Goal: Information Seeking & Learning: Learn about a topic

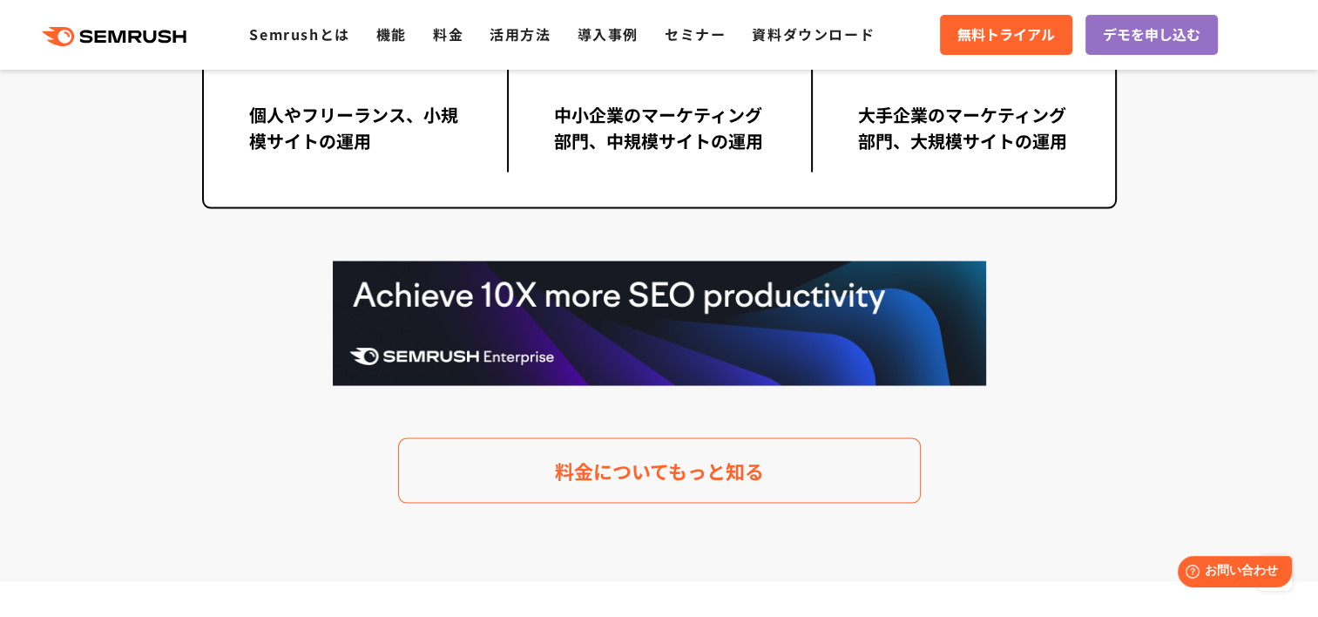
scroll to position [3659, 0]
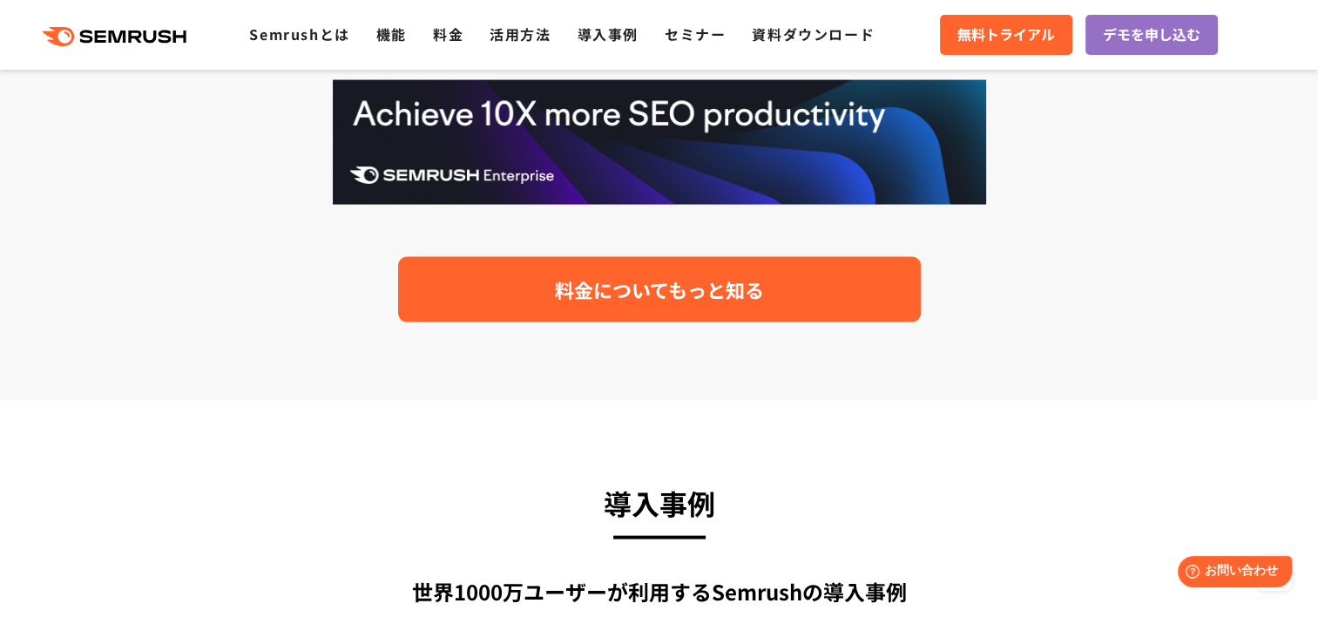
click at [573, 284] on span "料金についてもっと知る" at bounding box center [659, 289] width 209 height 30
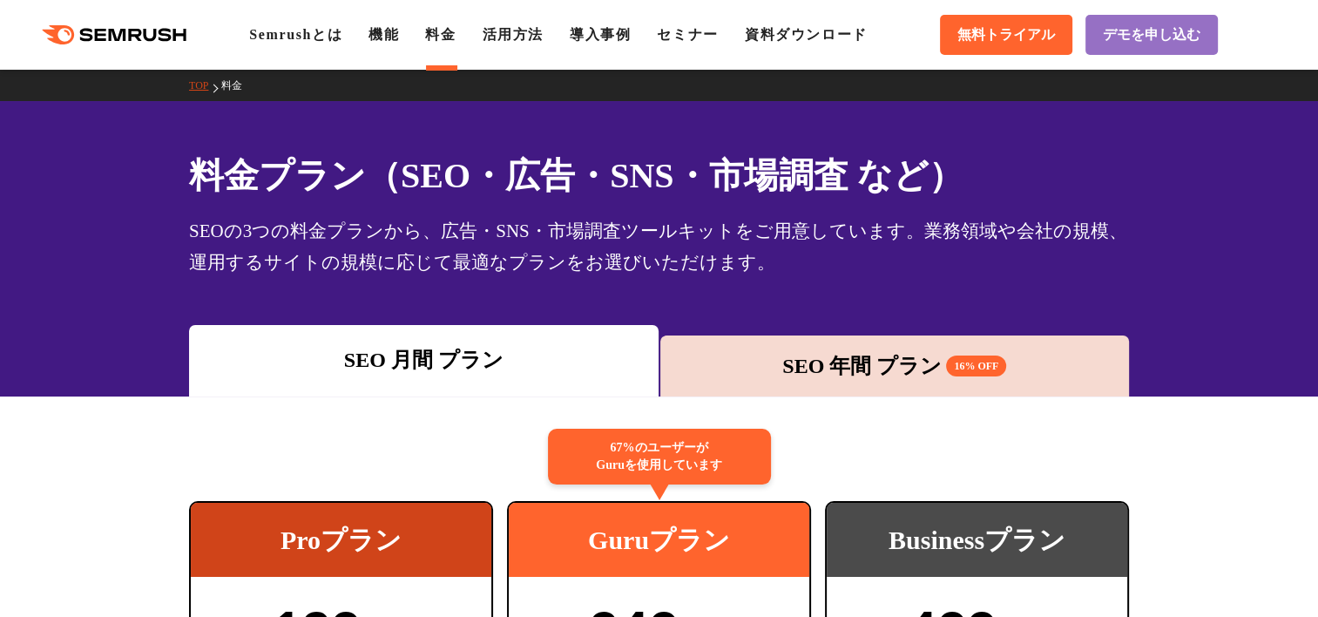
click at [831, 365] on div "SEO 年間 プラン 16% OFF" at bounding box center [895, 365] width 452 height 31
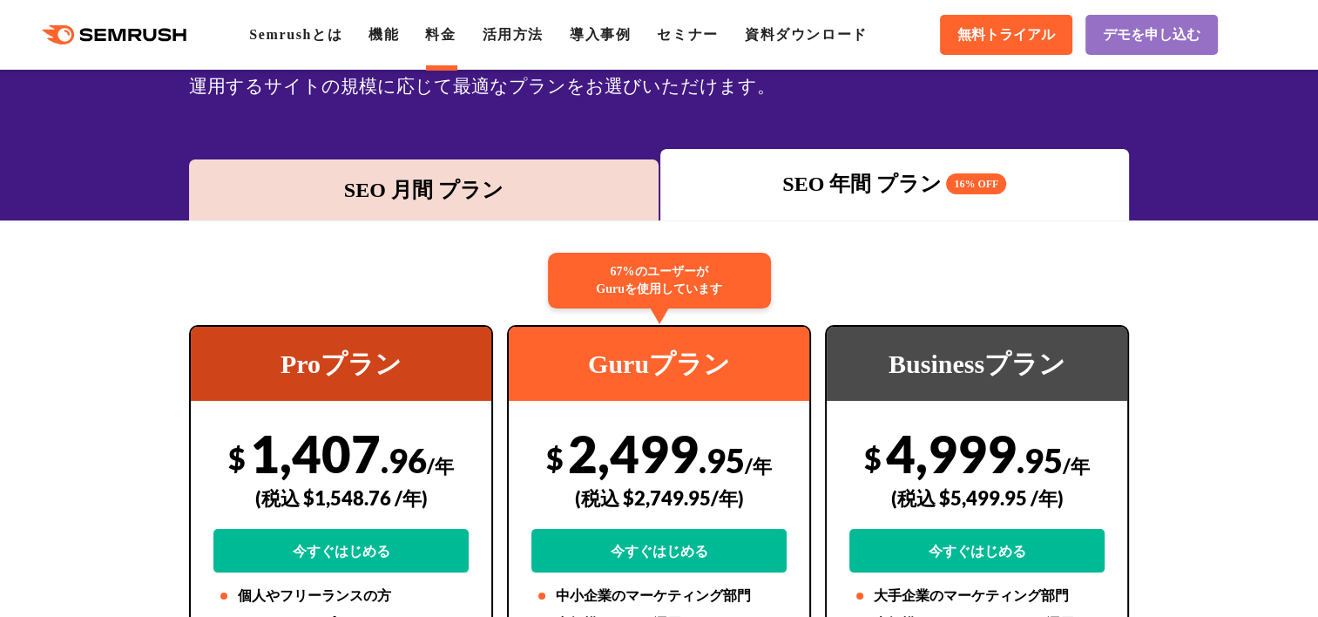
scroll to position [87, 0]
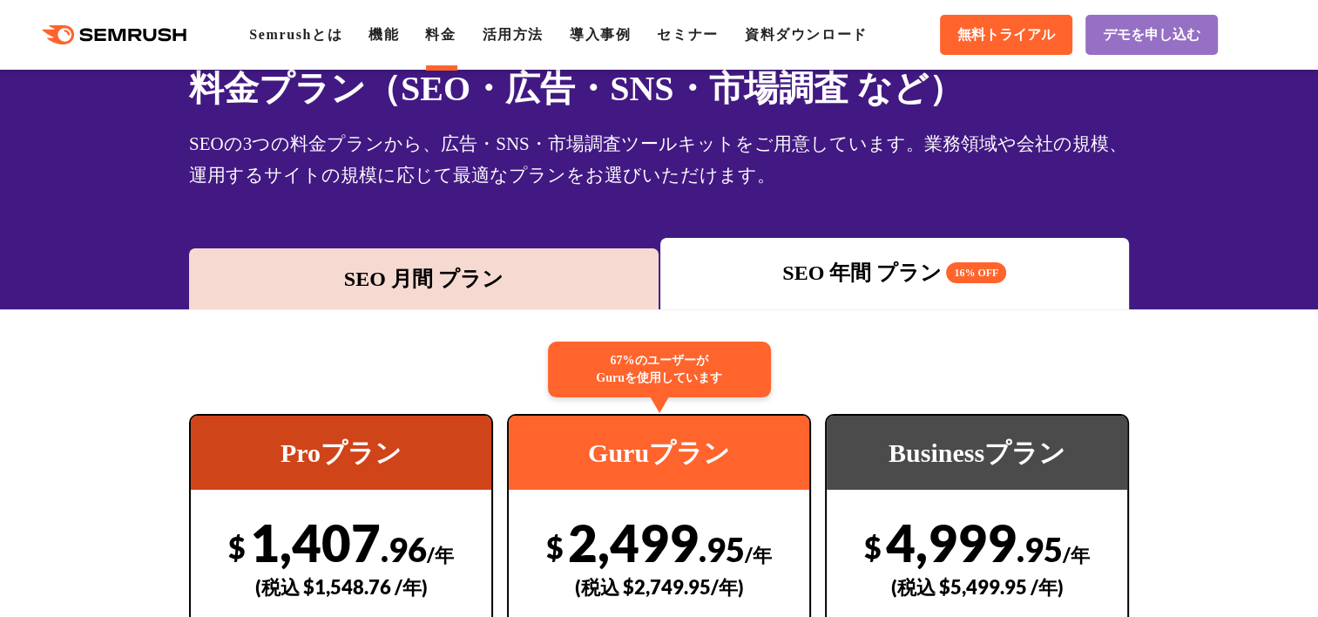
click at [439, 274] on div "SEO 月間 プラン" at bounding box center [424, 278] width 452 height 31
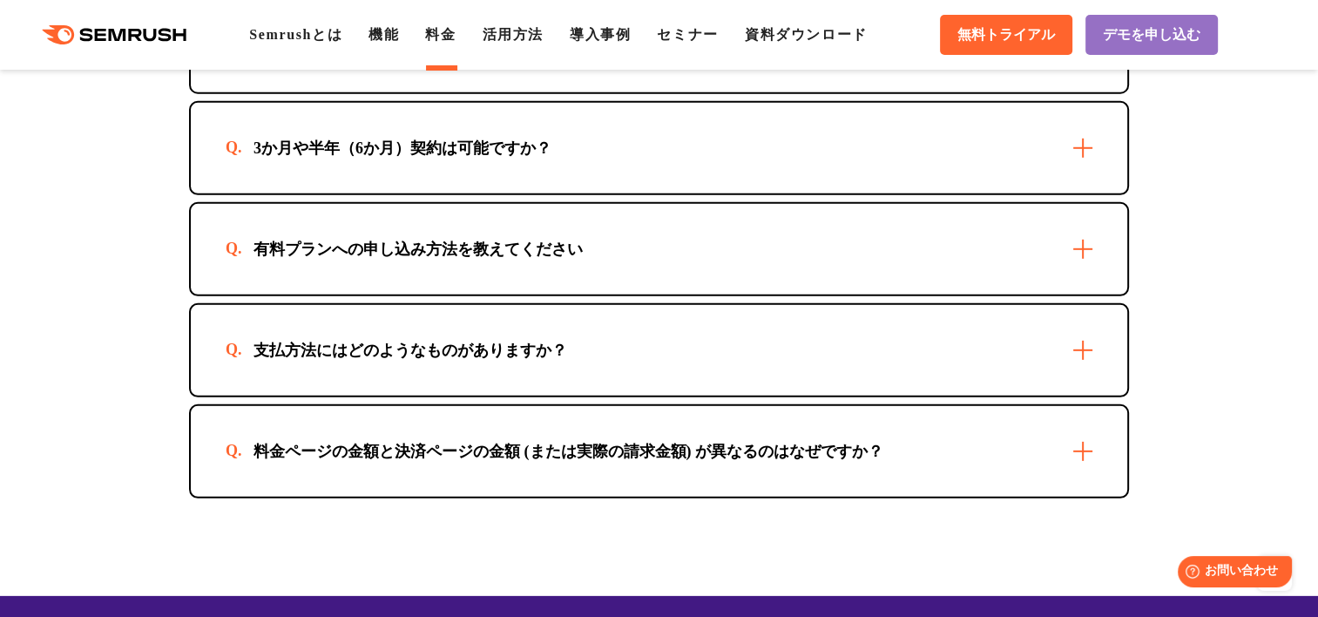
scroll to position [4966, 0]
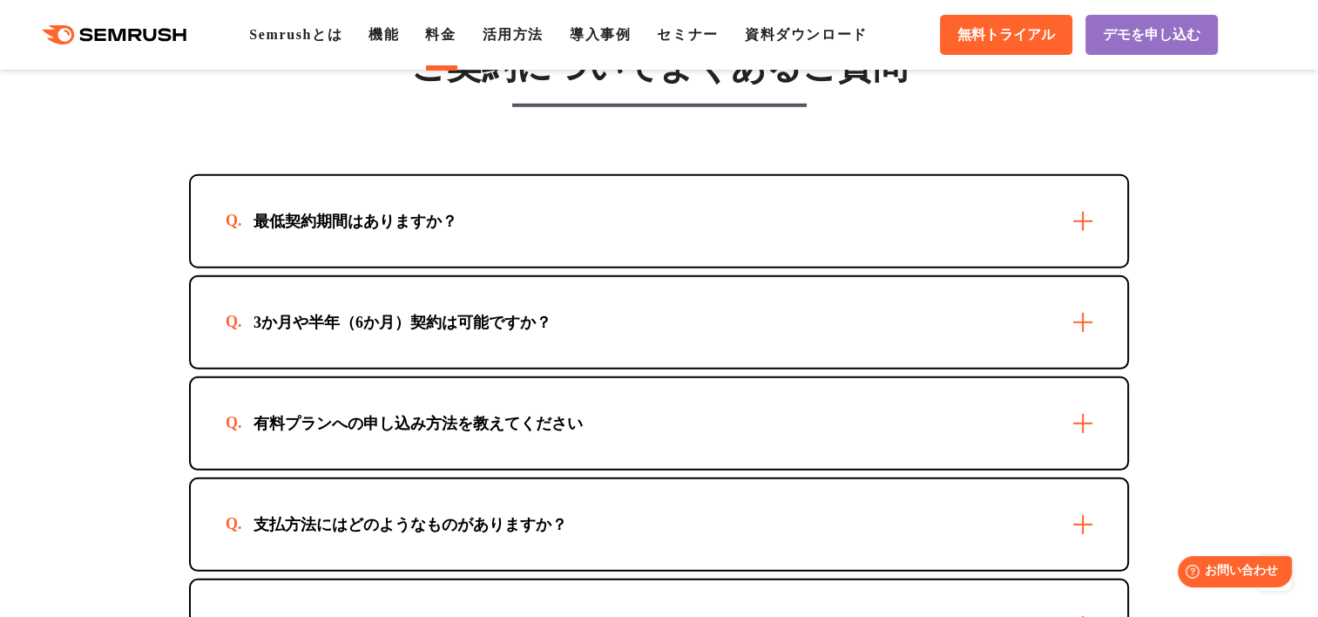
click at [804, 315] on div "3か月や半年（6か月）契約は可能ですか？" at bounding box center [659, 322] width 937 height 91
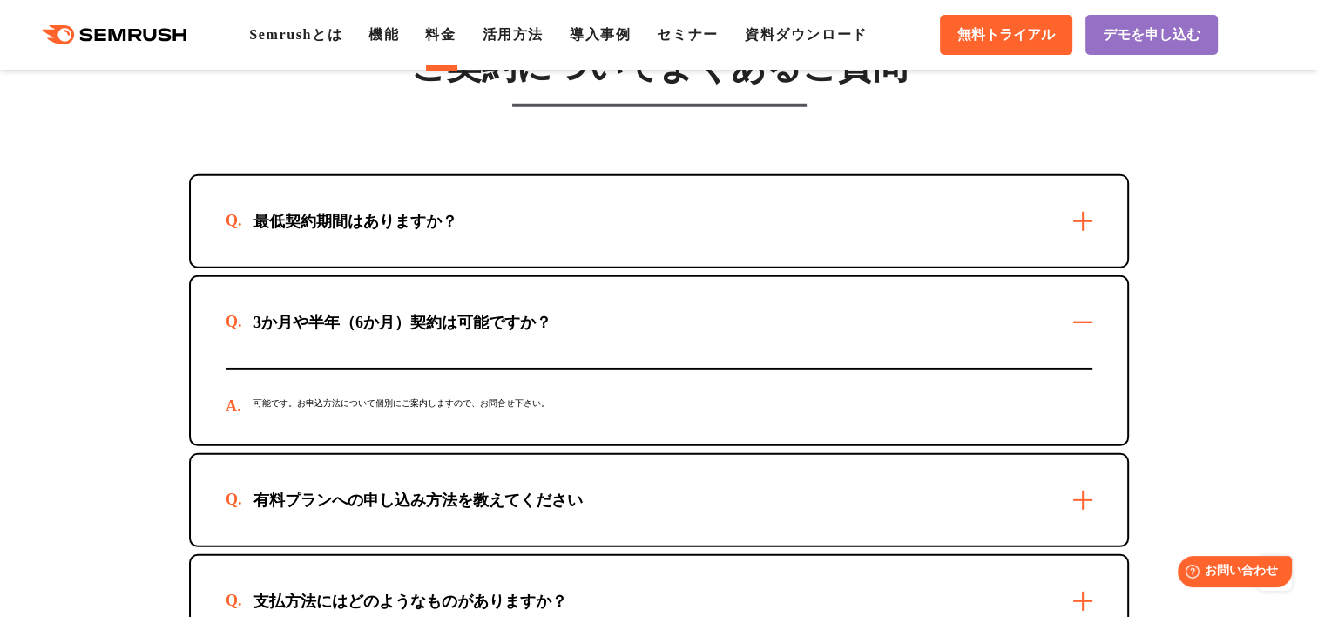
click at [786, 213] on div "最低契約期間はありますか？" at bounding box center [659, 221] width 937 height 91
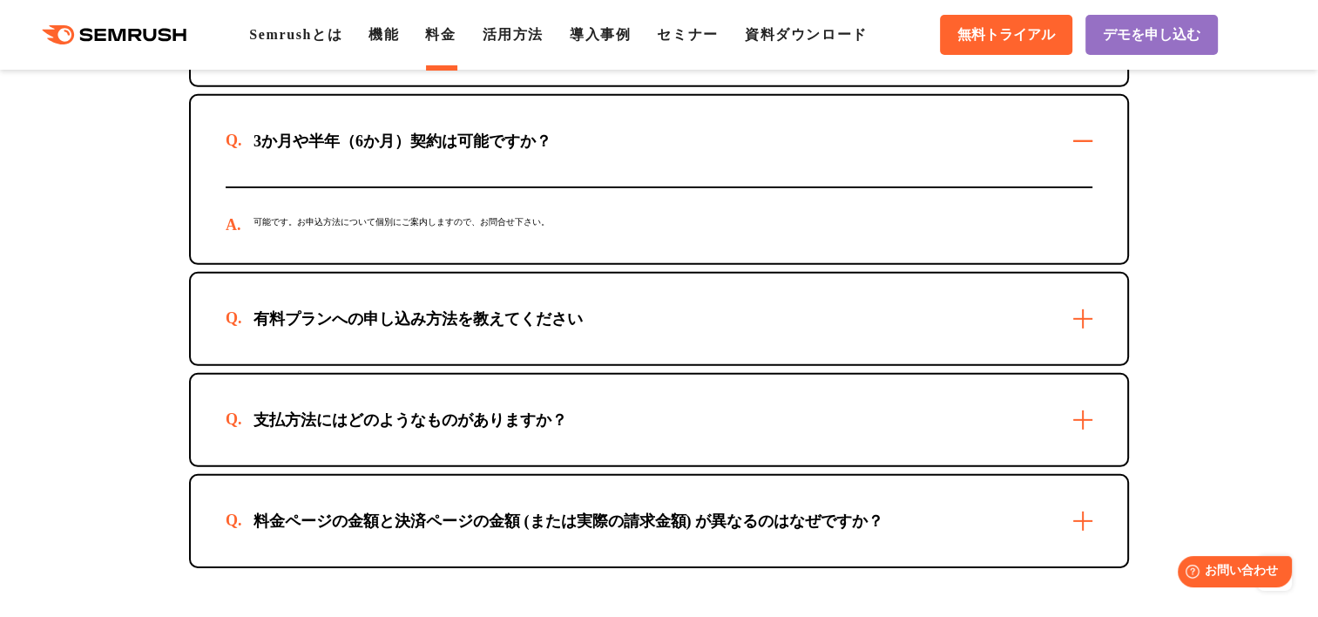
scroll to position [5227, 0]
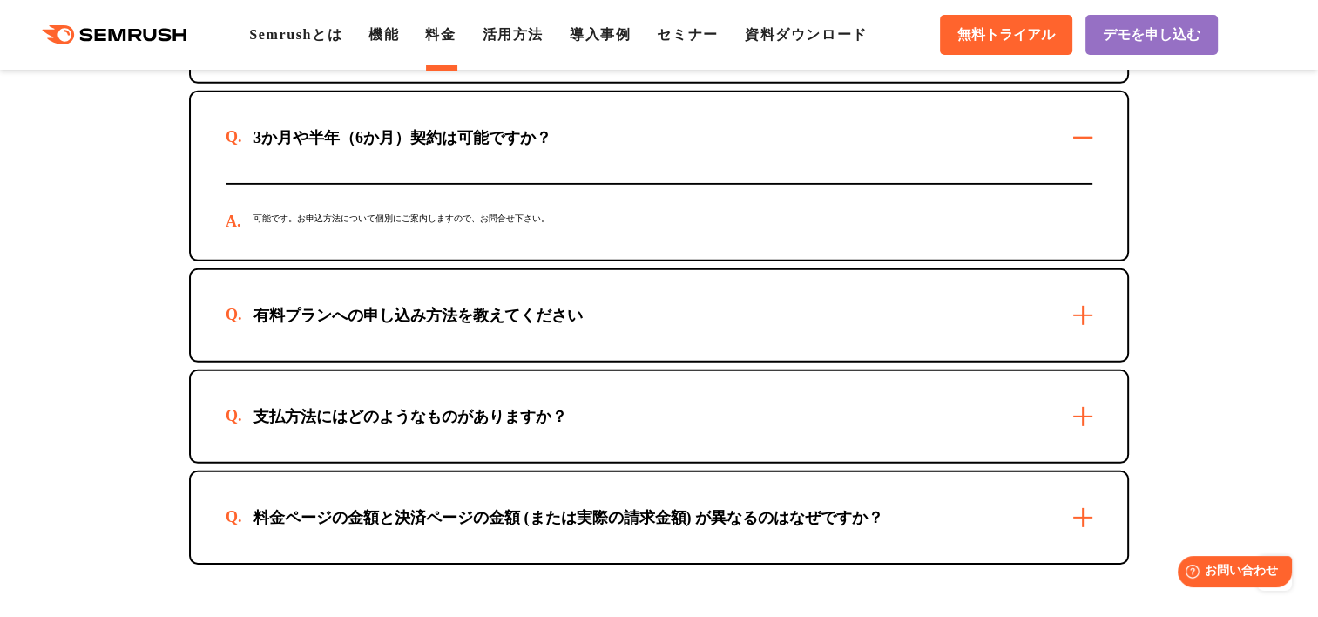
click at [804, 309] on div "有料プランへの申し込み方法を教えてください" at bounding box center [659, 315] width 937 height 91
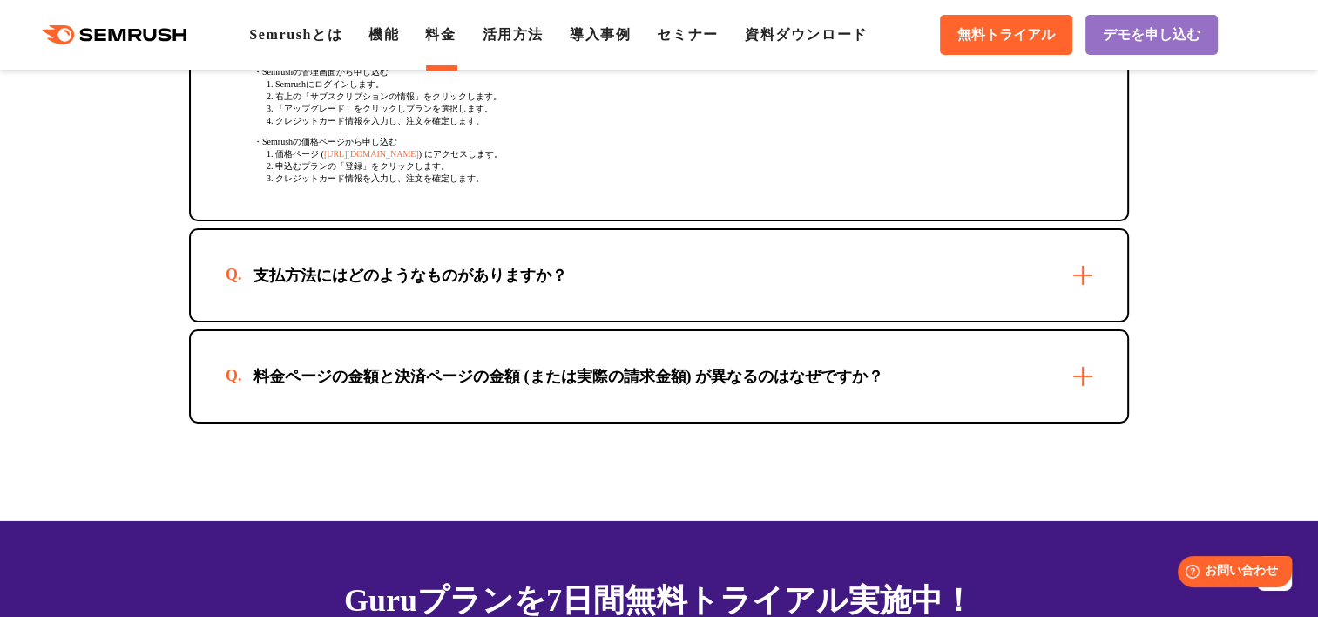
scroll to position [5576, 0]
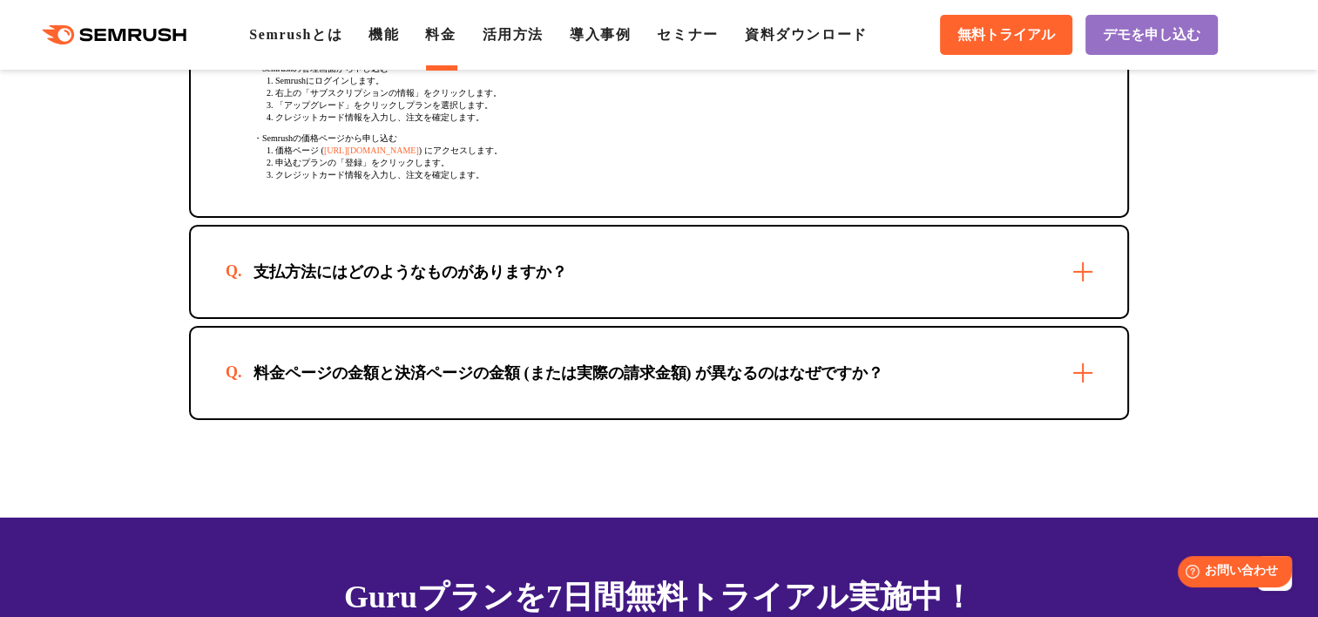
click at [798, 362] on div "料金ページの金額と決済ページの金額 (または実際の請求金額) が異なるのはなぜですか？" at bounding box center [569, 372] width 686 height 21
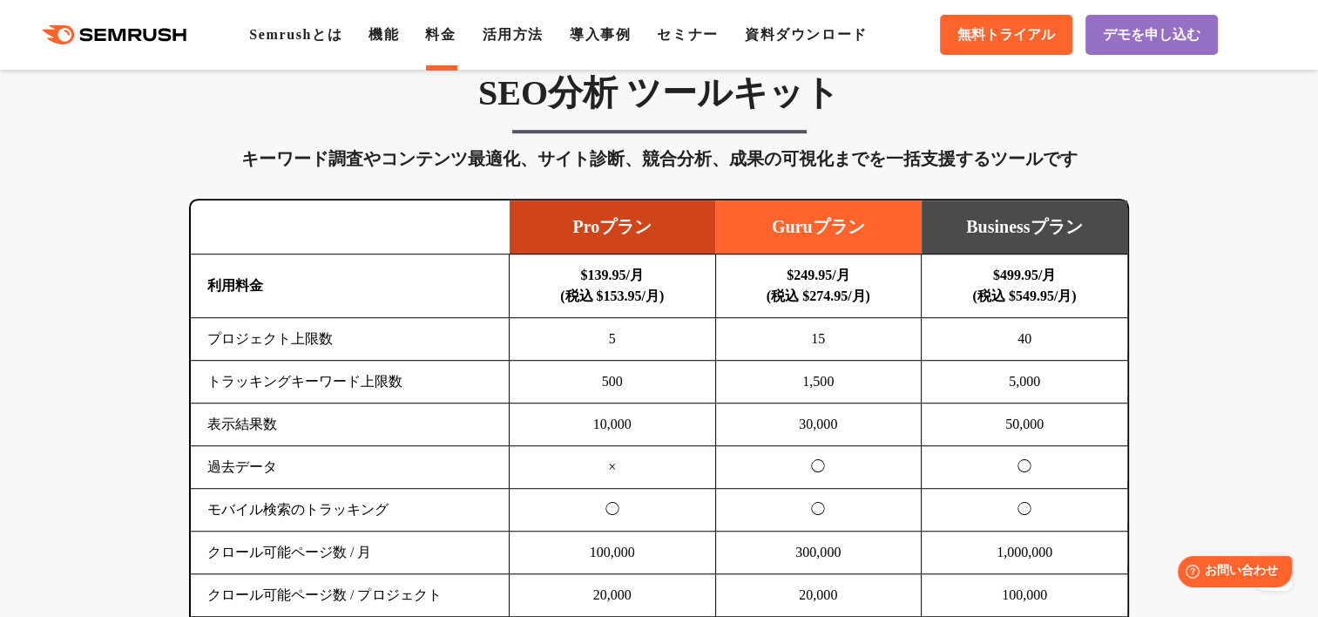
scroll to position [1194, 0]
